Goal: Task Accomplishment & Management: Use online tool/utility

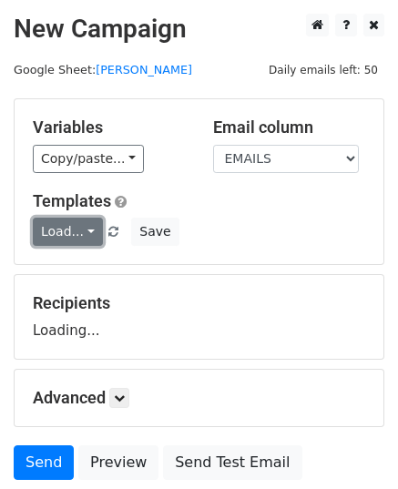
click at [66, 226] on link "Load..." at bounding box center [68, 232] width 70 height 28
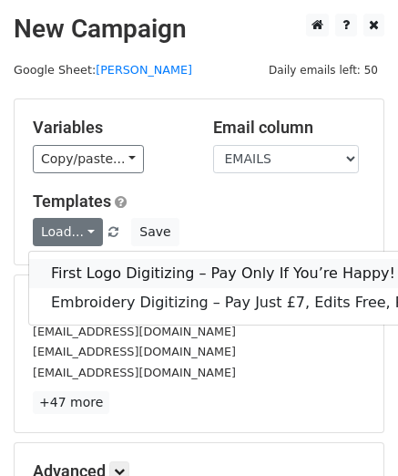
click at [93, 276] on link "First Logo Digitizing – Pay Only If You’re Happy!" at bounding box center [258, 273] width 459 height 29
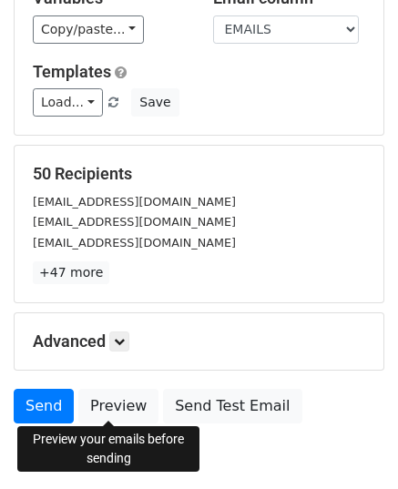
scroll to position [215, 0]
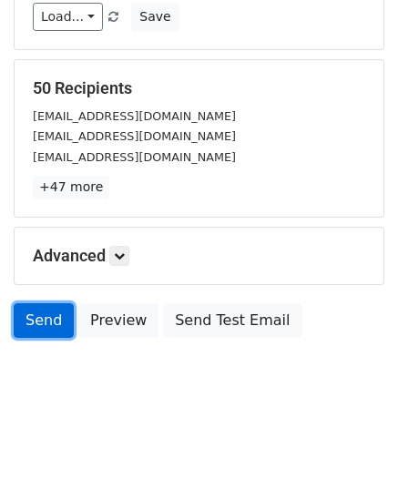
click at [37, 330] on link "Send" at bounding box center [44, 321] width 60 height 35
